Goal: Task Accomplishment & Management: Manage account settings

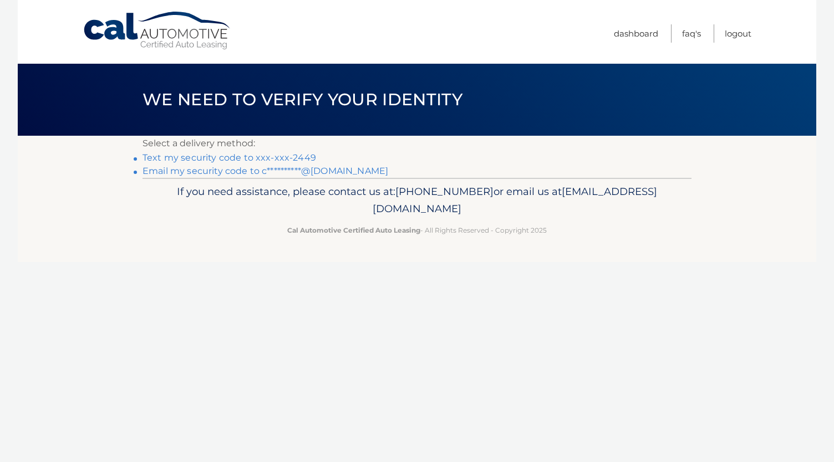
click at [284, 160] on link "Text my security code to xxx-xxx-2449" at bounding box center [229, 157] width 174 height 11
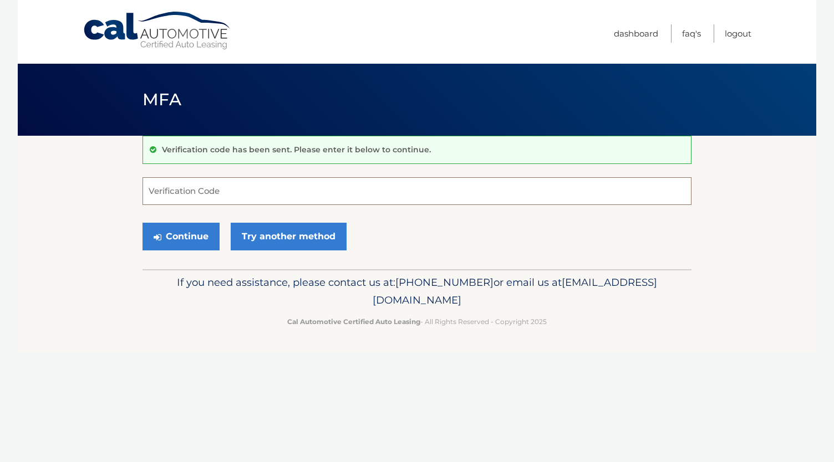
click at [144, 190] on input "Verification Code" at bounding box center [416, 191] width 549 height 28
type input "781196"
click at [205, 238] on button "Continue" at bounding box center [180, 237] width 77 height 28
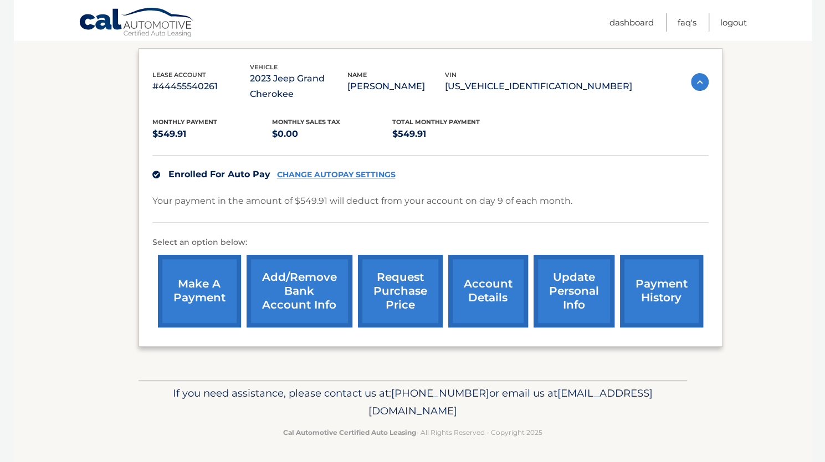
scroll to position [182, 0]
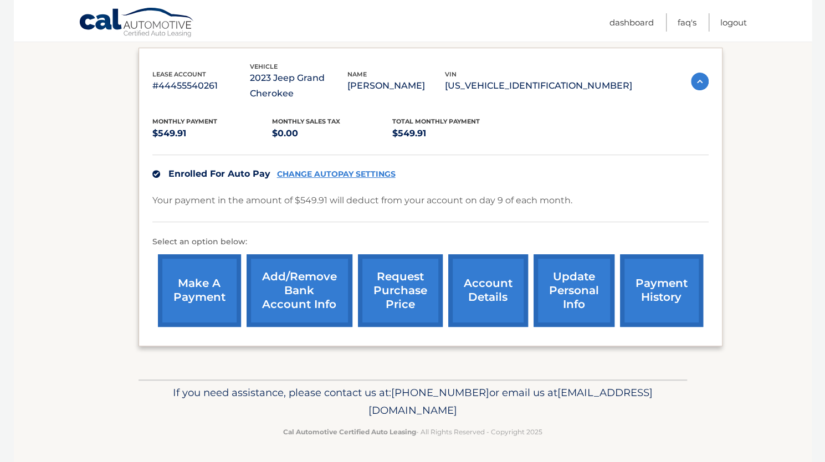
click at [402, 304] on link "request purchase price" at bounding box center [400, 290] width 85 height 73
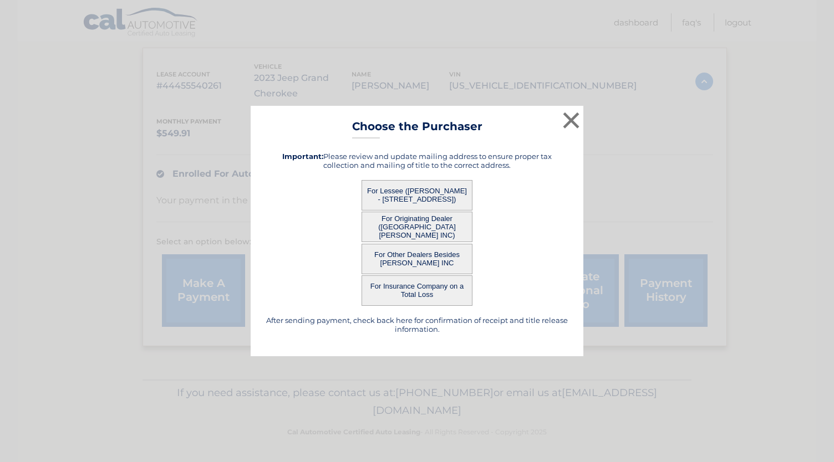
click at [439, 190] on button "For Lessee ([PERSON_NAME] - [STREET_ADDRESS])" at bounding box center [416, 195] width 111 height 30
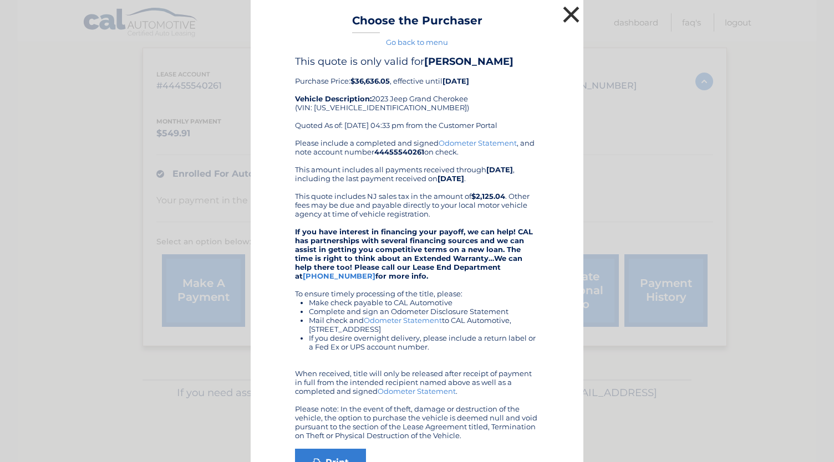
click at [566, 15] on button "×" at bounding box center [571, 14] width 22 height 22
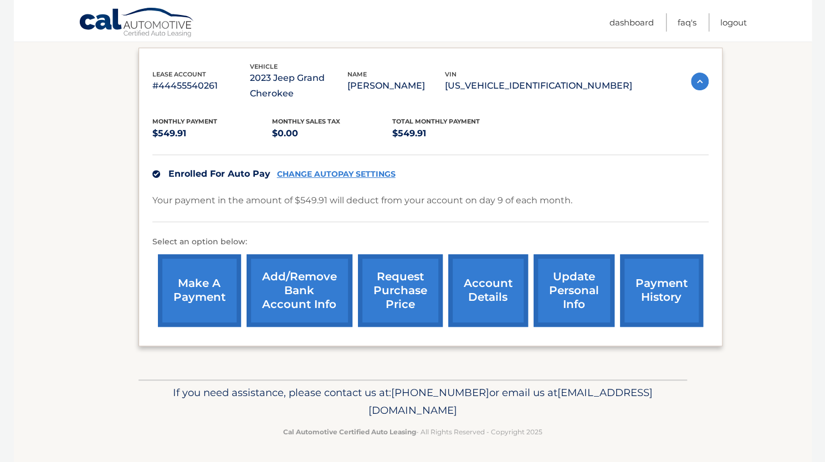
click at [491, 314] on link "account details" at bounding box center [488, 290] width 80 height 73
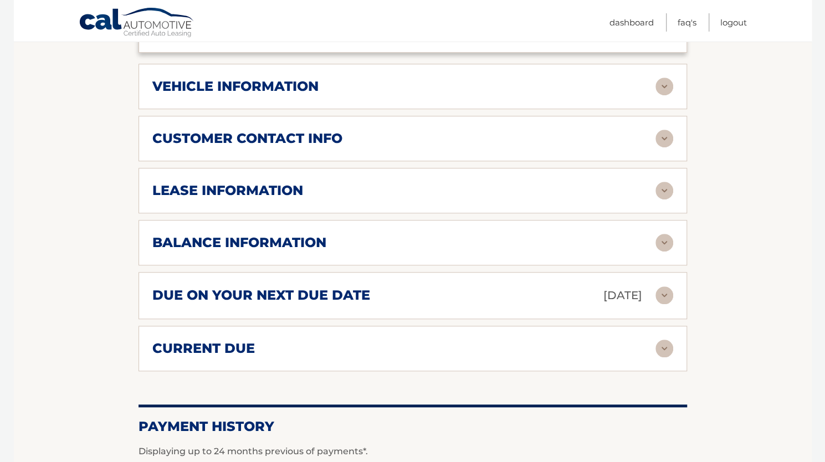
scroll to position [487, 0]
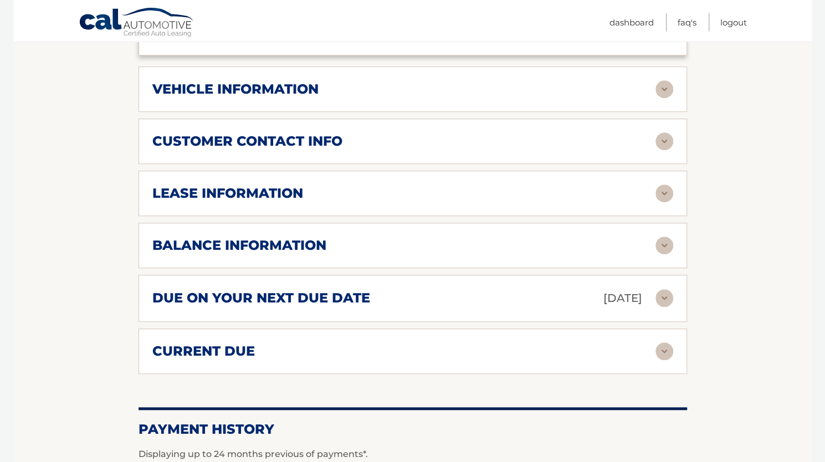
click at [662, 197] on img at bounding box center [665, 194] width 18 height 18
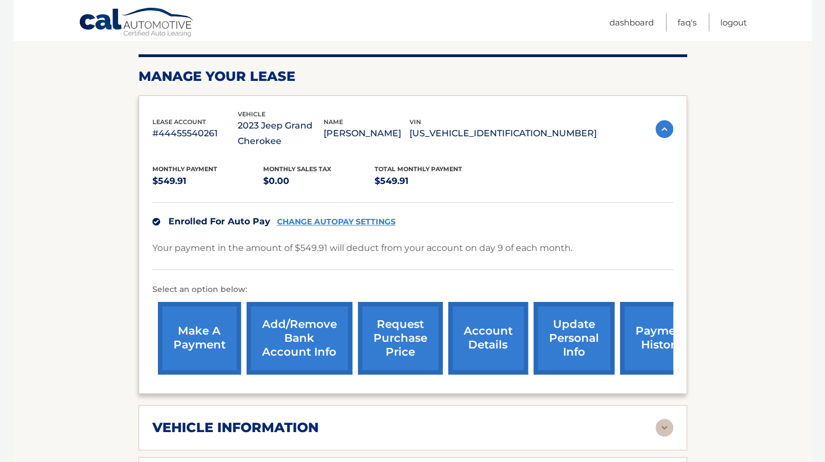
scroll to position [147, 0]
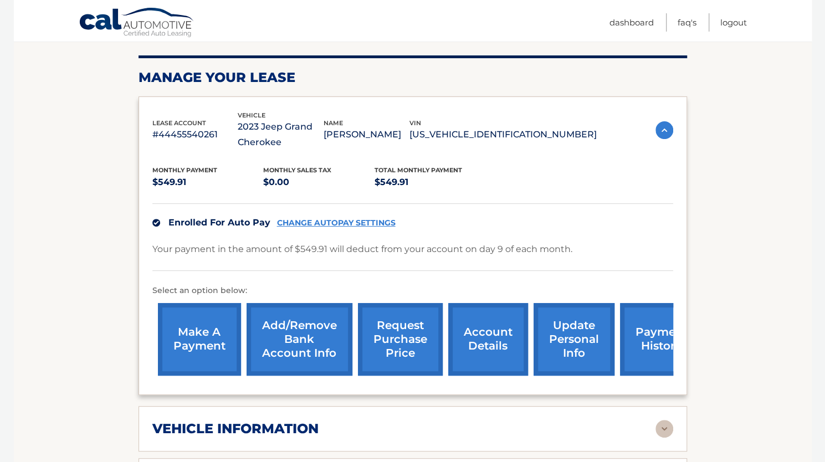
click at [492, 339] on link "account details" at bounding box center [488, 339] width 80 height 73
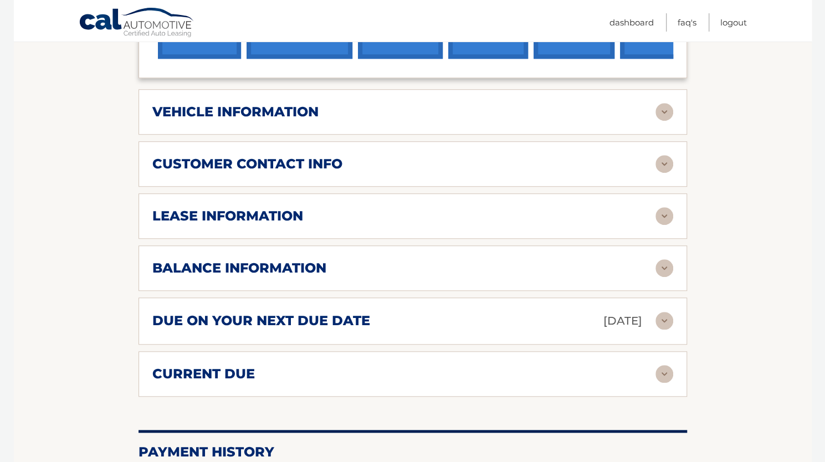
scroll to position [466, 0]
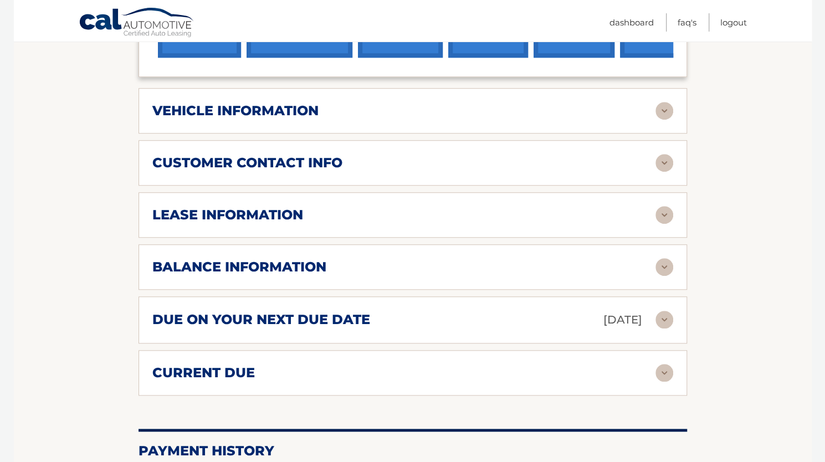
click at [668, 107] on img at bounding box center [665, 111] width 18 height 18
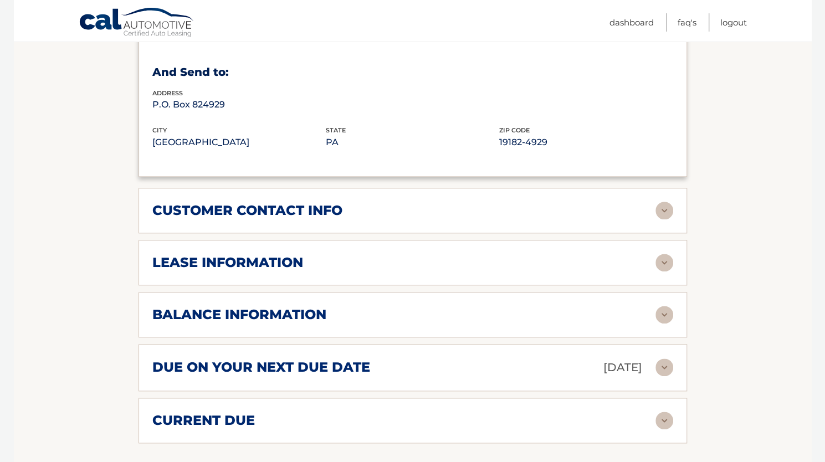
scroll to position [705, 0]
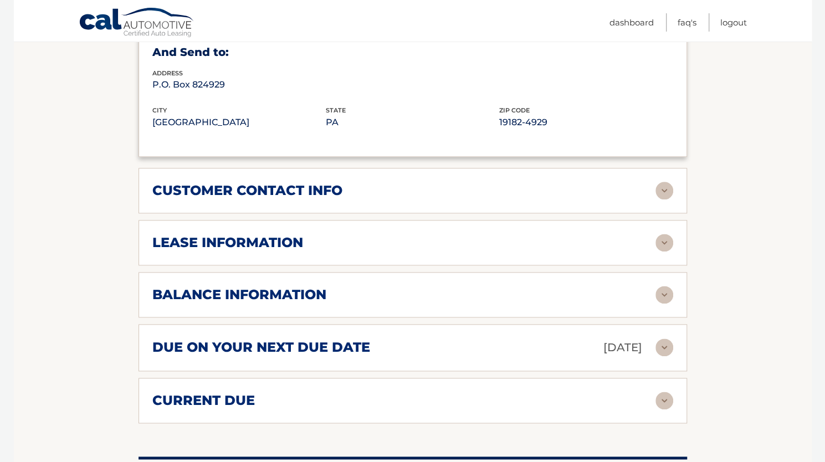
click at [664, 239] on img at bounding box center [665, 243] width 18 height 18
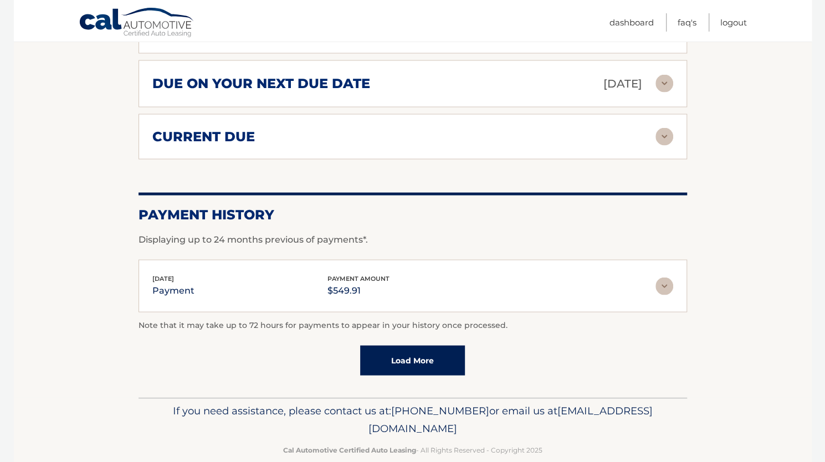
scroll to position [1190, 0]
